Goal: Task Accomplishment & Management: Use online tool/utility

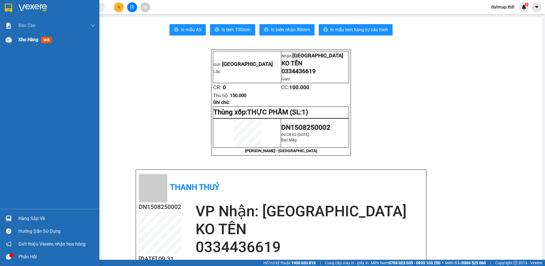
click at [26, 39] on span "Kho hàng" at bounding box center [28, 39] width 20 height 5
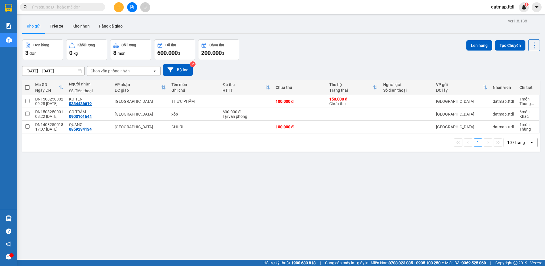
click at [130, 5] on button at bounding box center [132, 7] width 10 height 10
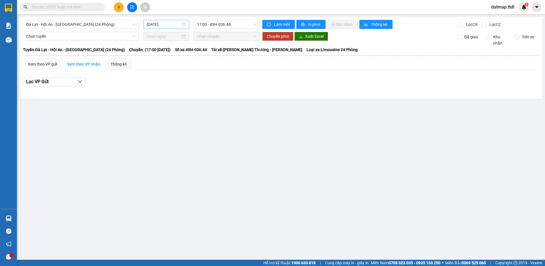
click at [157, 25] on input "[DATE]" at bounding box center [164, 24] width 34 height 6
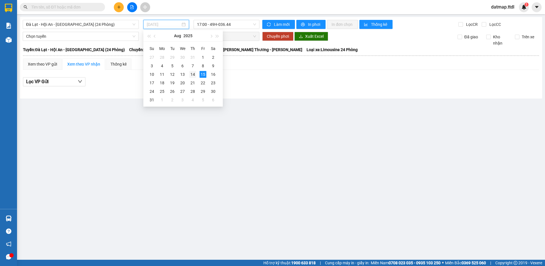
click at [193, 75] on div "14" at bounding box center [192, 74] width 7 height 7
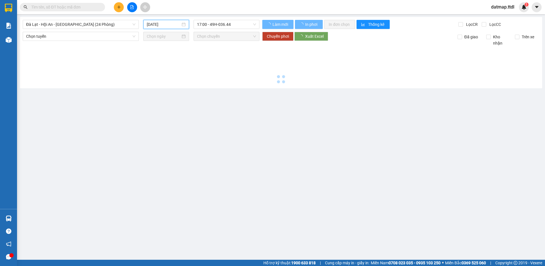
type input "[DATE]"
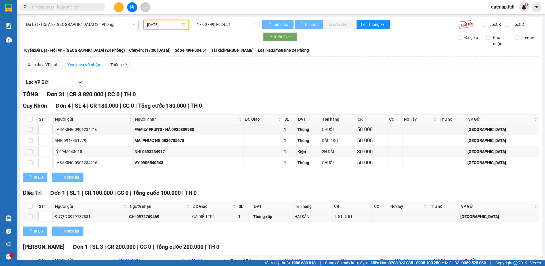
click at [51, 23] on span "Đà Lạt - Hội An - [GEOGRAPHIC_DATA] (24 Phòng)" at bounding box center [80, 24] width 109 height 9
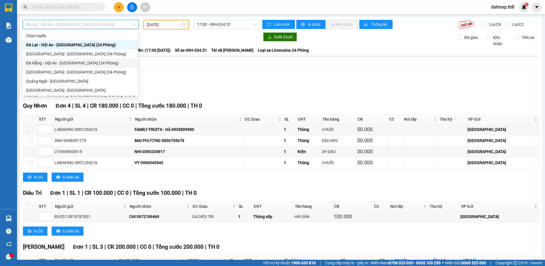
click at [42, 64] on div "Đà Nẵng - Hội An - [GEOGRAPHIC_DATA] (24 Phòng)" at bounding box center [80, 63] width 108 height 6
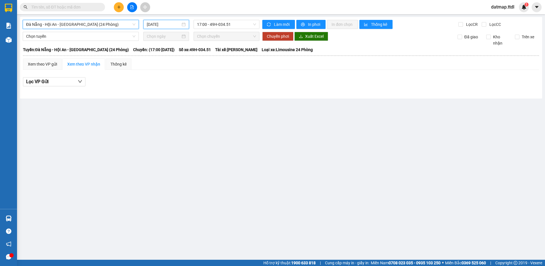
click at [157, 24] on input "[DATE]" at bounding box center [164, 24] width 34 height 6
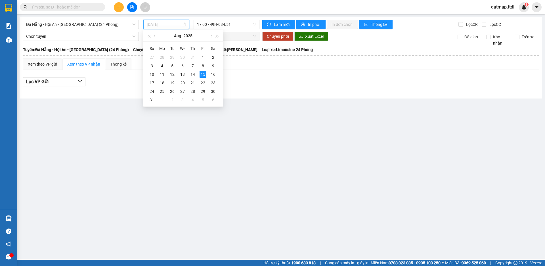
type input "[DATE]"
click at [83, 27] on span "Đà Nẵng - Hội An - [GEOGRAPHIC_DATA] (24 Phòng)" at bounding box center [80, 24] width 109 height 9
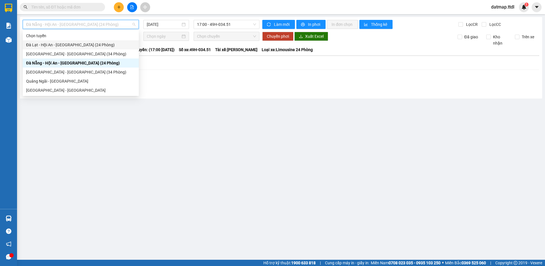
click at [56, 43] on div "Đà Lạt - Hội An - [GEOGRAPHIC_DATA] (24 Phòng)" at bounding box center [80, 45] width 109 height 6
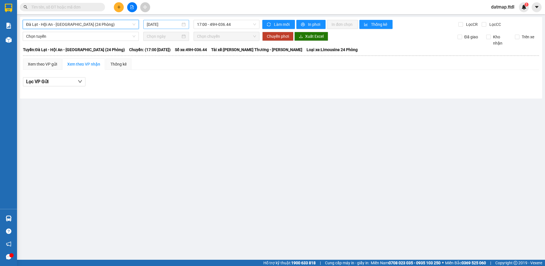
click at [161, 23] on input "[DATE]" at bounding box center [164, 24] width 34 height 6
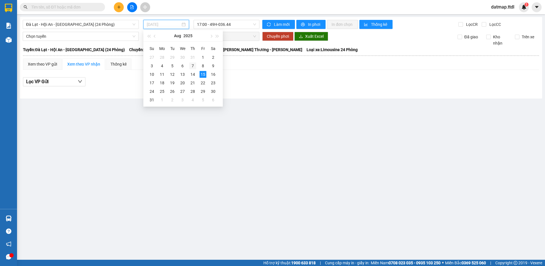
click at [192, 65] on div "7" at bounding box center [192, 65] width 7 height 7
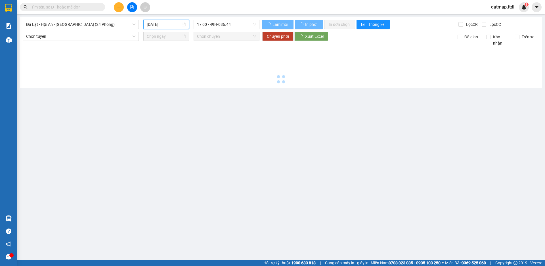
type input "[DATE]"
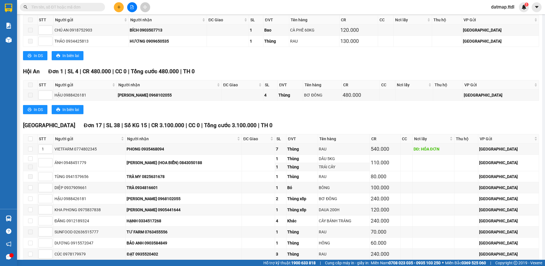
scroll to position [454, 0]
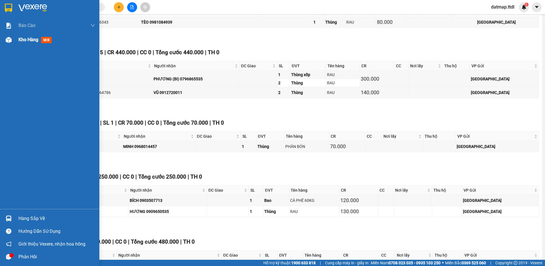
click at [24, 40] on span "Kho hàng" at bounding box center [28, 39] width 20 height 5
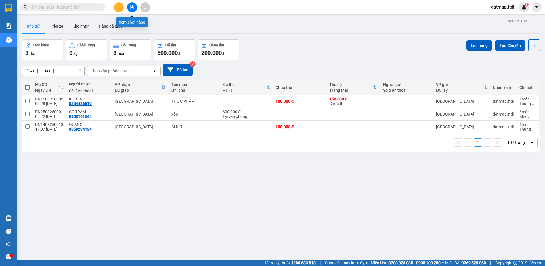
click at [133, 6] on icon "file-add" at bounding box center [132, 7] width 4 height 4
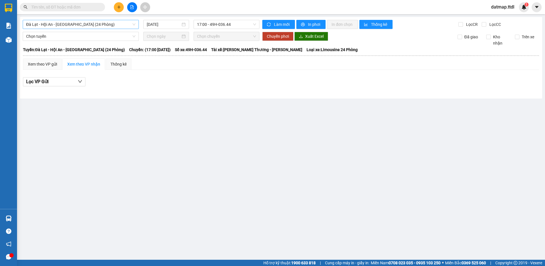
click at [53, 22] on span "Đà Lạt - Hội An - [GEOGRAPHIC_DATA] (24 Phòng)" at bounding box center [80, 24] width 109 height 9
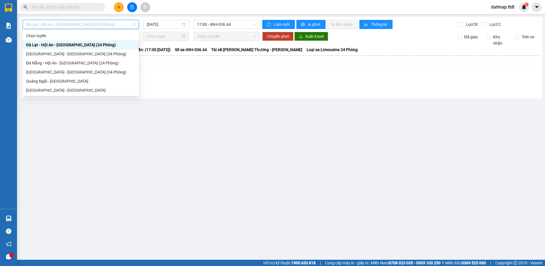
click at [67, 43] on div "Đà Lạt - Hội An - [GEOGRAPHIC_DATA] (24 Phòng)" at bounding box center [80, 45] width 109 height 6
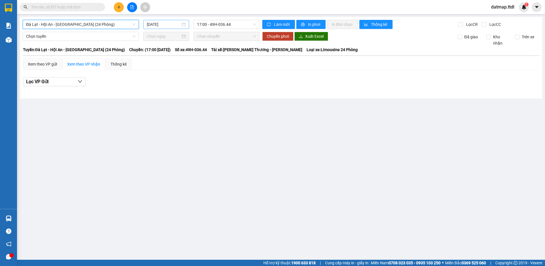
click at [154, 26] on input "[DATE]" at bounding box center [164, 24] width 34 height 6
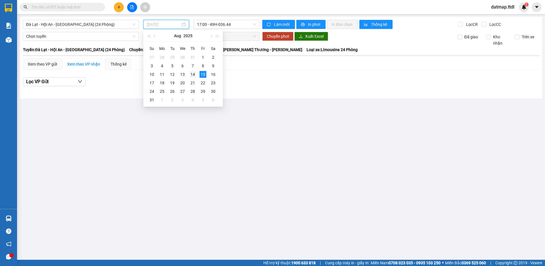
click at [192, 74] on div "14" at bounding box center [192, 74] width 7 height 7
type input "[DATE]"
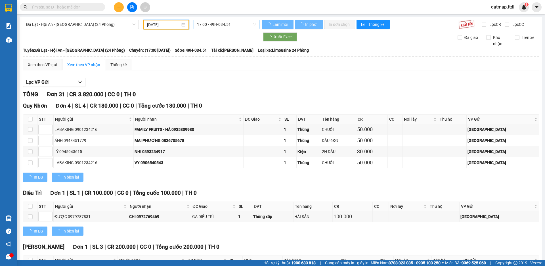
click at [223, 27] on span "17:00 - 49H-034.51" at bounding box center [226, 24] width 59 height 9
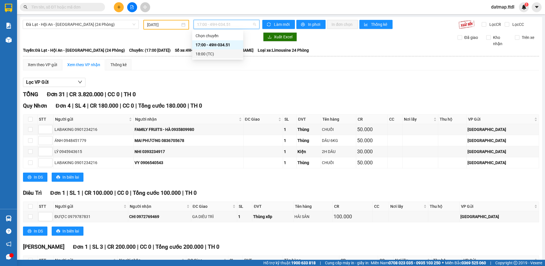
click at [210, 53] on div "18:00 (TC)" at bounding box center [218, 54] width 44 height 6
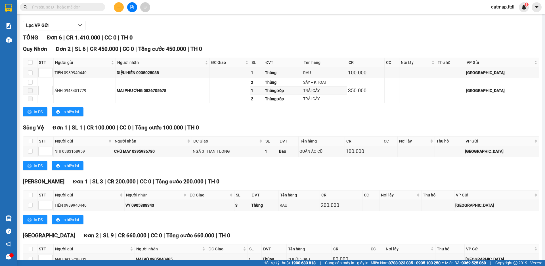
scroll to position [108, 0]
